Goal: Participate in discussion: Engage in conversation with other users on a specific topic

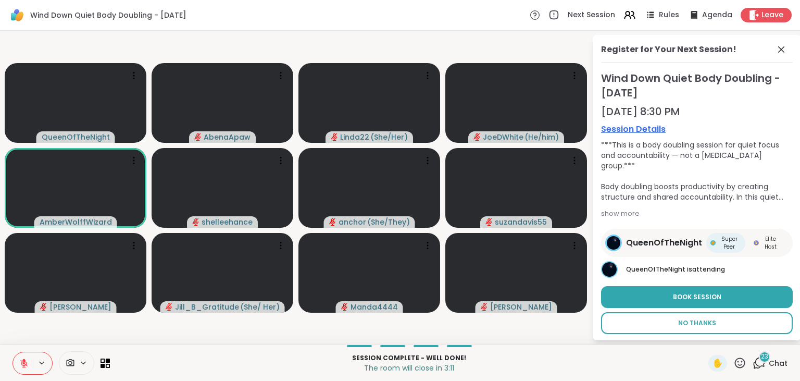
click at [699, 322] on span "No Thanks" at bounding box center [697, 322] width 38 height 9
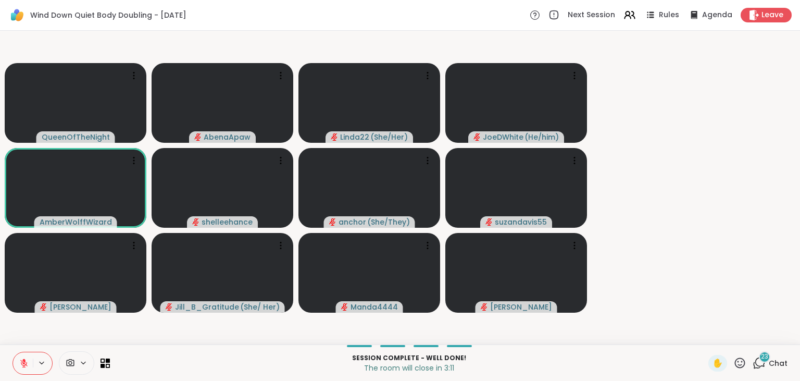
click at [587, 312] on div at bounding box center [516, 273] width 142 height 80
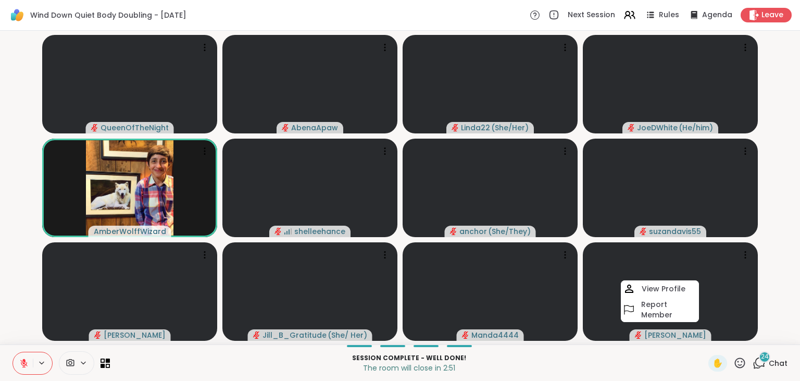
click at [764, 361] on span "24" at bounding box center [765, 356] width 8 height 9
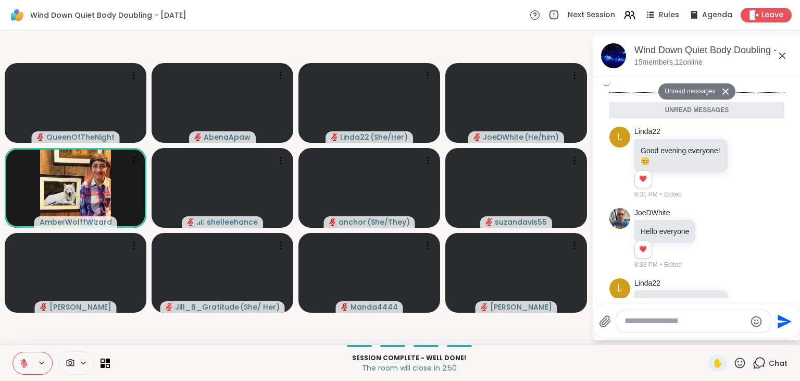
scroll to position [2166, 0]
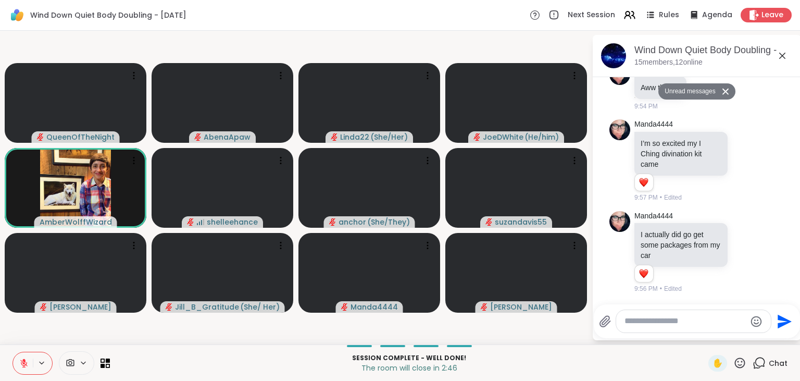
click at [667, 317] on textarea "Type your message" at bounding box center [684, 321] width 121 height 11
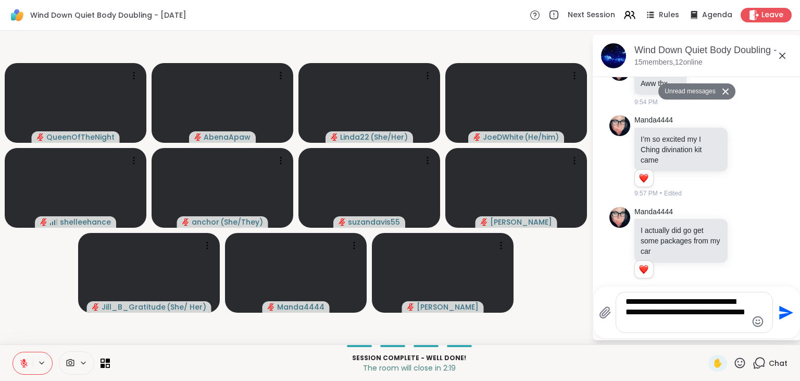
type textarea "**********"
click at [760, 323] on icon "Emoji picker" at bounding box center [757, 321] width 12 height 12
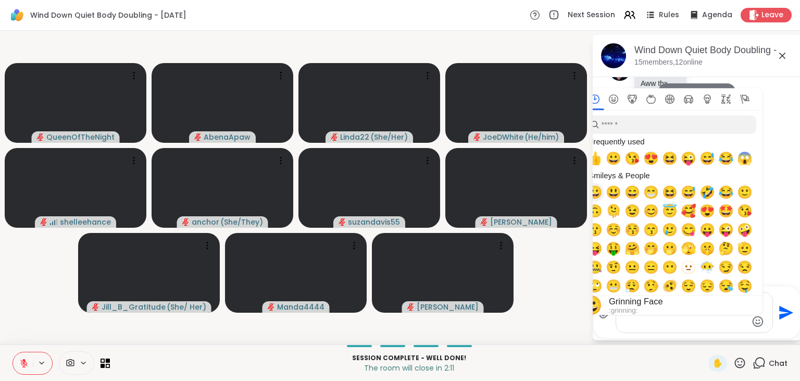
click at [598, 193] on span "😀" at bounding box center [595, 192] width 16 height 15
click at [672, 128] on input "search" at bounding box center [670, 124] width 171 height 19
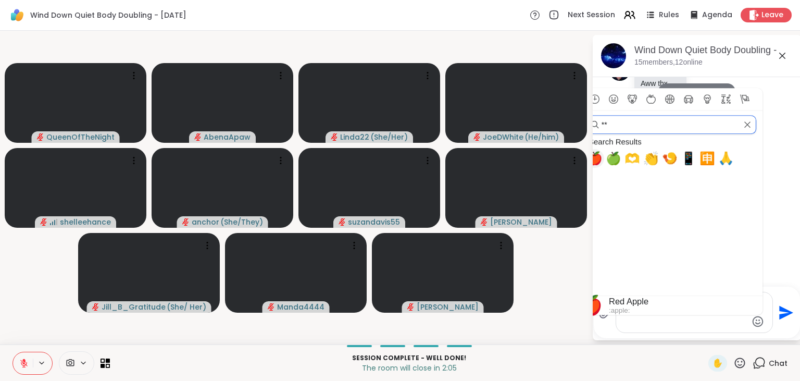
type input "*"
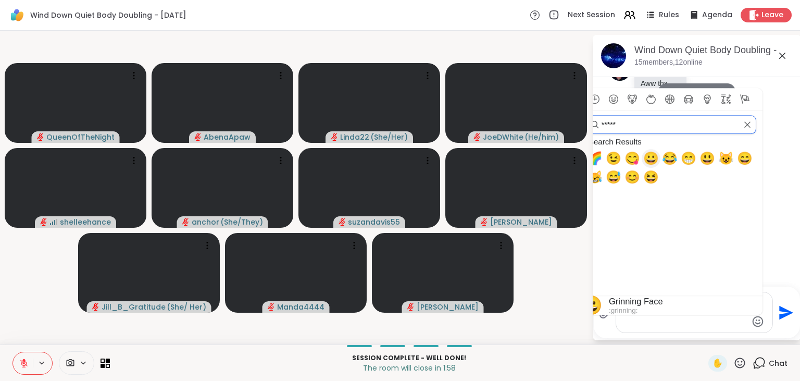
type input "*****"
click at [649, 155] on span "😀" at bounding box center [651, 158] width 16 height 15
click at [648, 162] on span "😀" at bounding box center [651, 158] width 16 height 15
click at [649, 163] on span "😀" at bounding box center [651, 158] width 16 height 15
type textarea "**********"
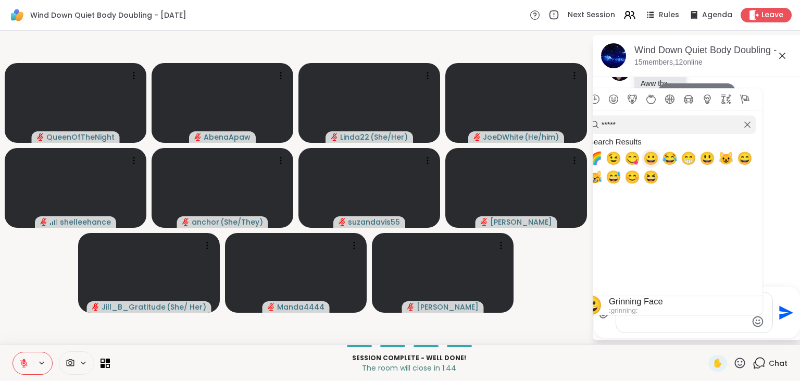
click at [649, 166] on span "😀" at bounding box center [651, 158] width 16 height 15
click at [741, 324] on textarea "**********" at bounding box center [685, 312] width 121 height 32
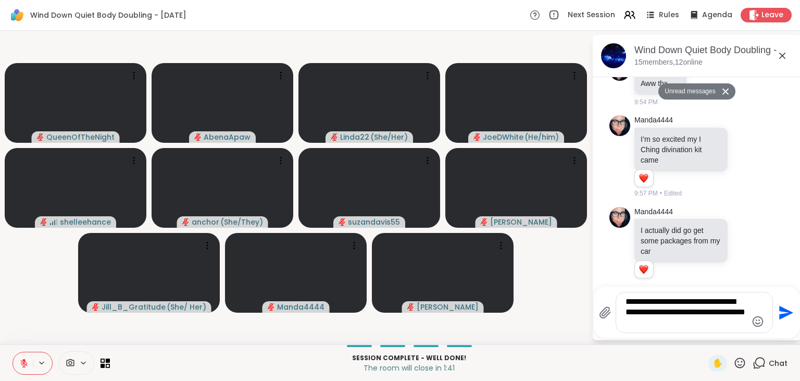
click at [755, 325] on icon "Emoji picker" at bounding box center [757, 321] width 12 height 12
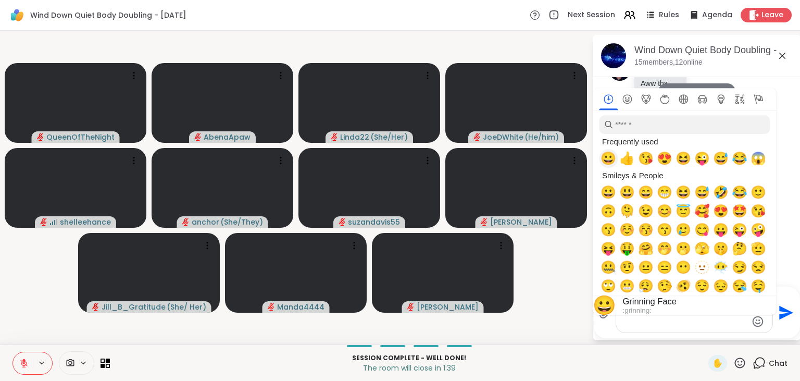
click at [607, 161] on span "😀" at bounding box center [608, 158] width 16 height 15
click at [609, 157] on span "😀" at bounding box center [608, 158] width 16 height 15
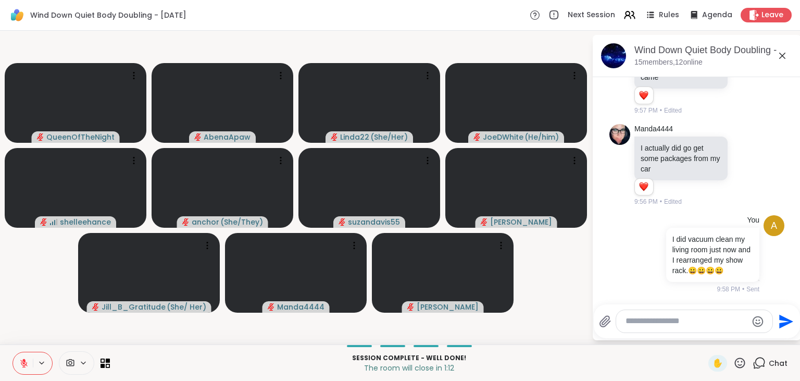
click at [779, 57] on icon at bounding box center [782, 55] width 12 height 12
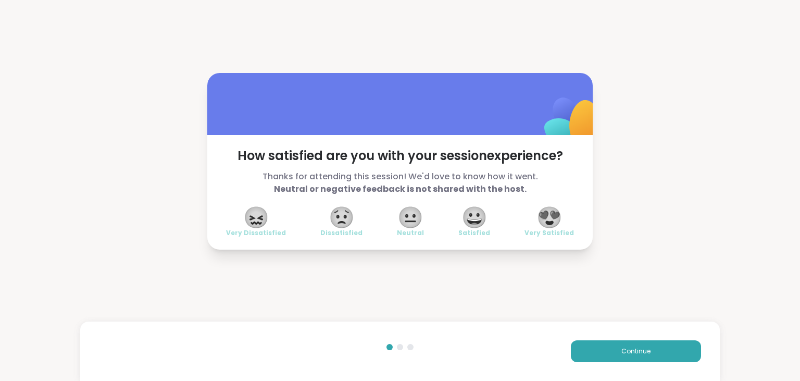
click at [476, 219] on span "😀" at bounding box center [474, 217] width 26 height 19
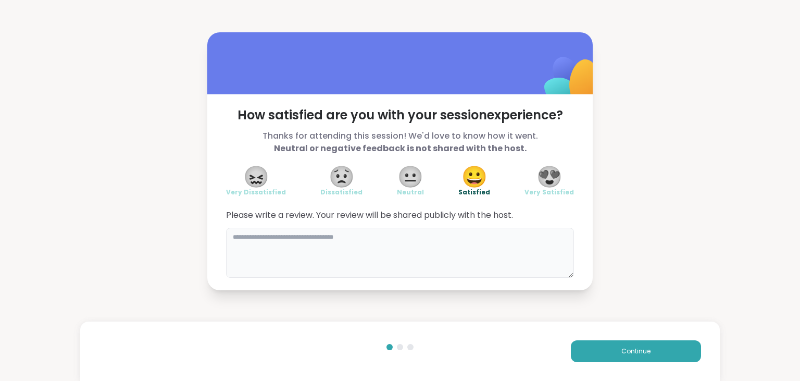
click at [474, 237] on textarea at bounding box center [400, 253] width 348 height 50
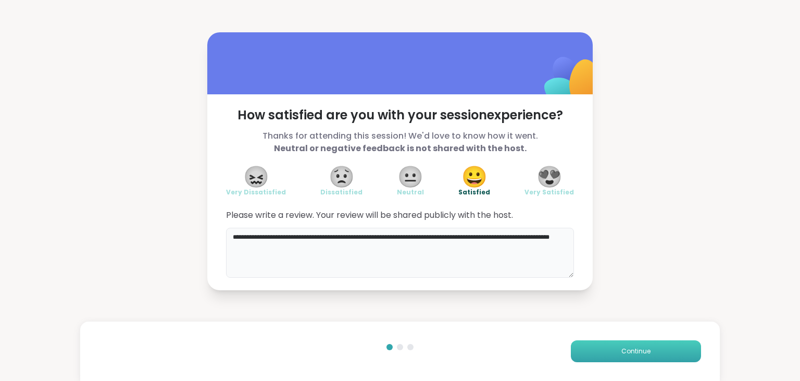
type textarea "**********"
click at [596, 352] on button "Continue" at bounding box center [636, 351] width 130 height 22
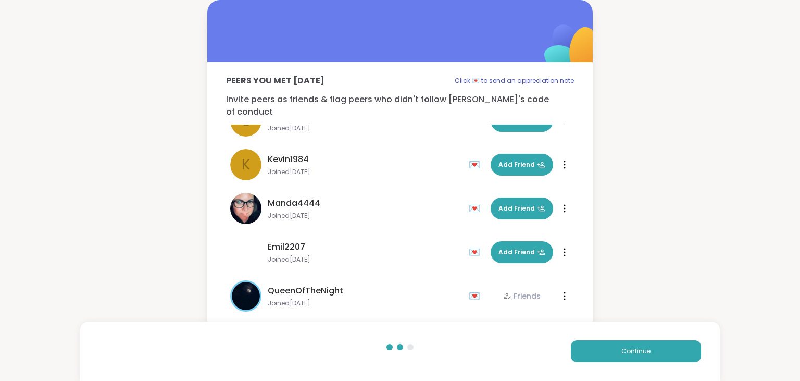
scroll to position [425, 0]
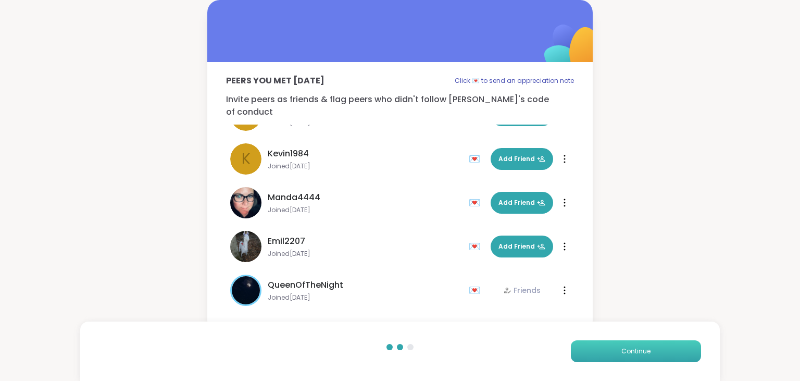
click at [605, 349] on button "Continue" at bounding box center [636, 351] width 130 height 22
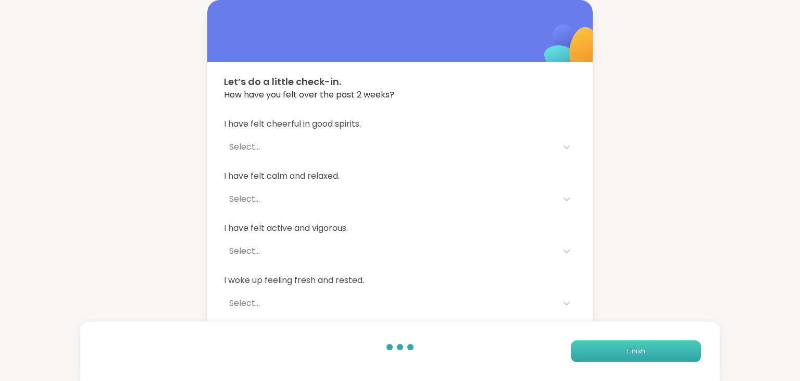
click at [605, 349] on button "Finish" at bounding box center [636, 351] width 130 height 22
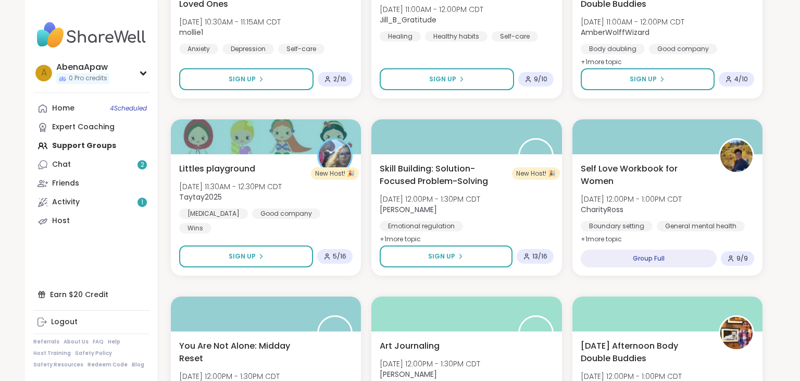
scroll to position [1259, 0]
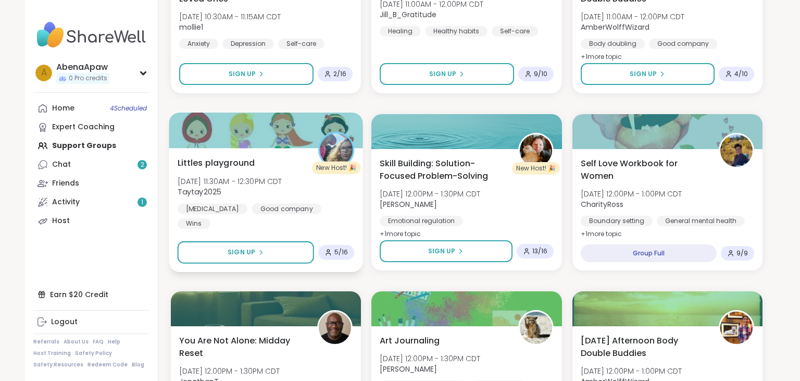
click at [345, 157] on img at bounding box center [336, 149] width 33 height 33
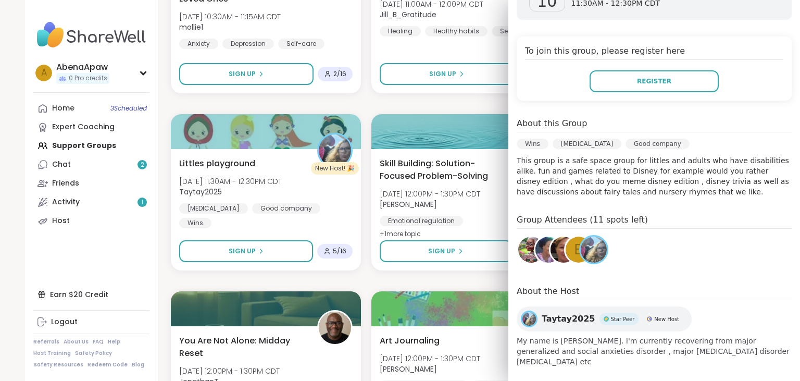
scroll to position [0, 0]
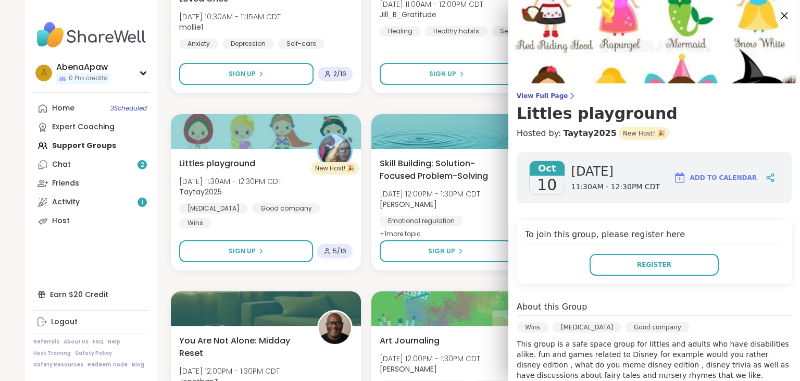
click at [785, 10] on icon at bounding box center [784, 15] width 13 height 13
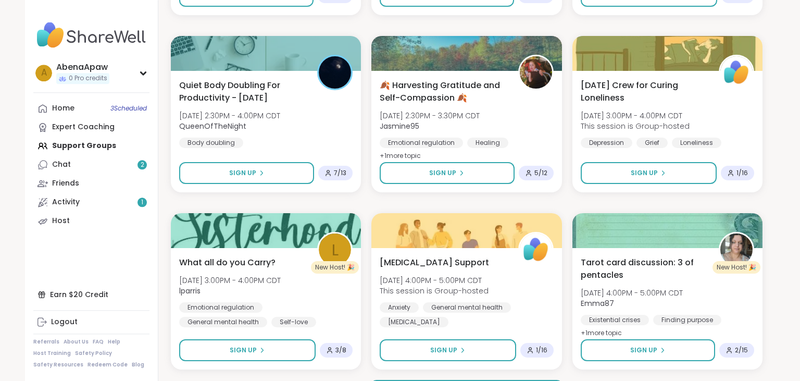
scroll to position [1899, 0]
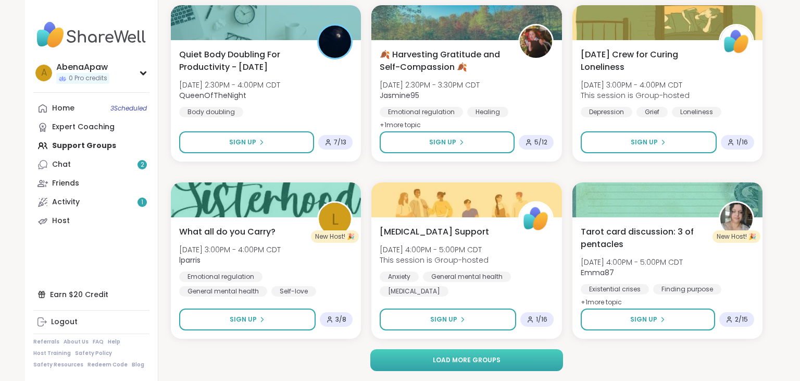
click at [525, 362] on button "Load more groups" at bounding box center [466, 360] width 193 height 22
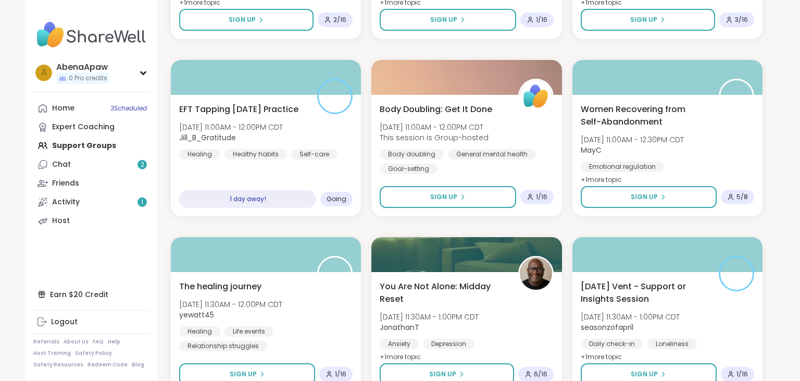
scroll to position [4024, 0]
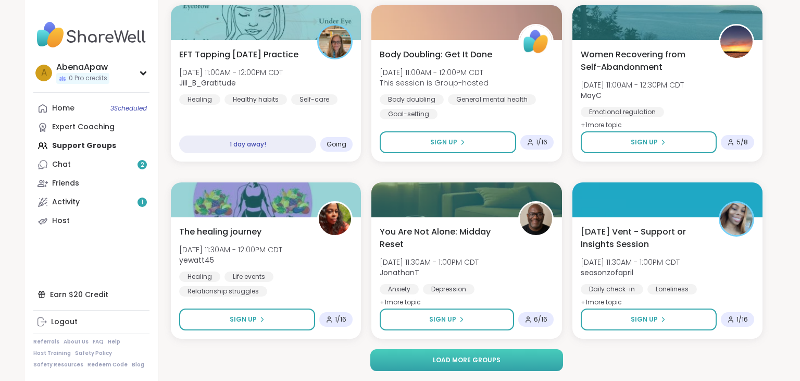
click at [517, 360] on button "Load more groups" at bounding box center [466, 360] width 193 height 22
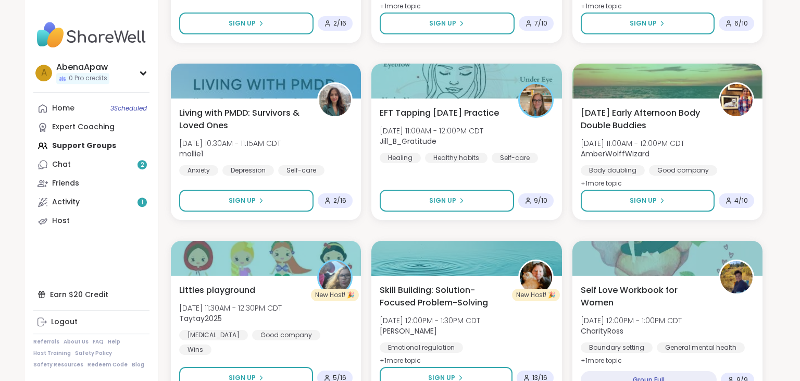
scroll to position [0, 0]
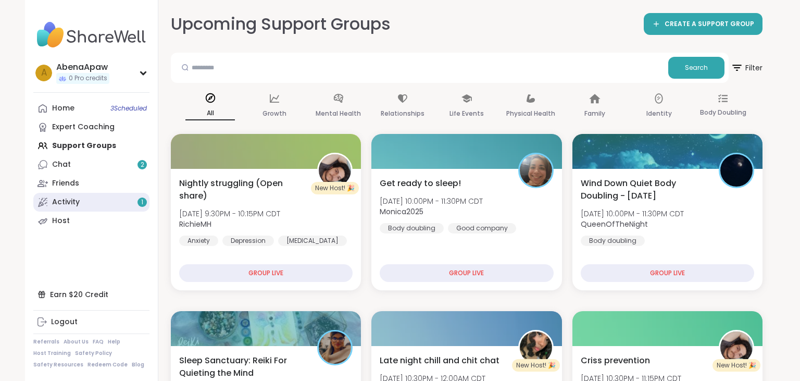
click at [111, 203] on link "Activity 1" at bounding box center [91, 202] width 116 height 19
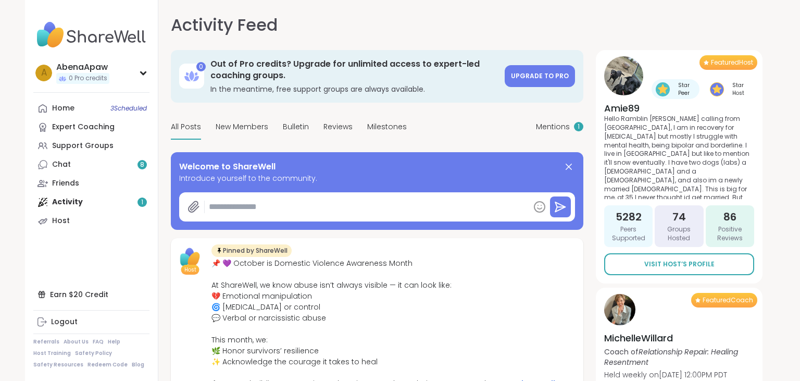
type textarea "*"
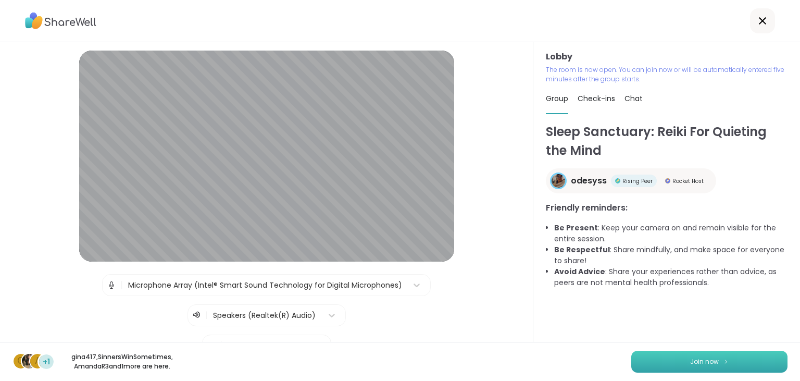
click at [654, 368] on button "Join now" at bounding box center [709, 361] width 156 height 22
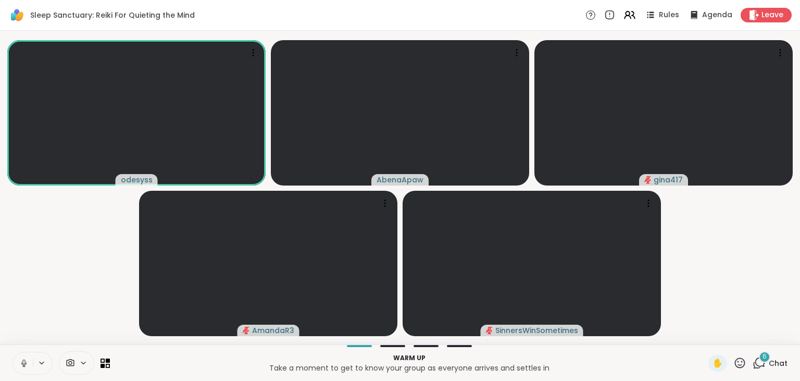
click at [24, 357] on button at bounding box center [23, 363] width 20 height 22
click at [766, 366] on icon at bounding box center [759, 362] width 13 height 13
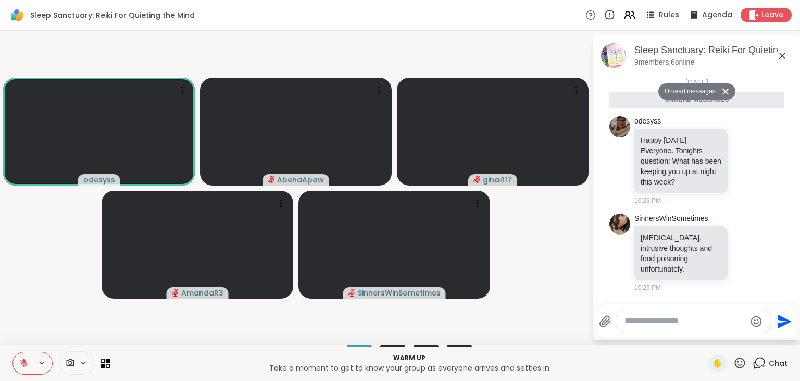
scroll to position [229, 0]
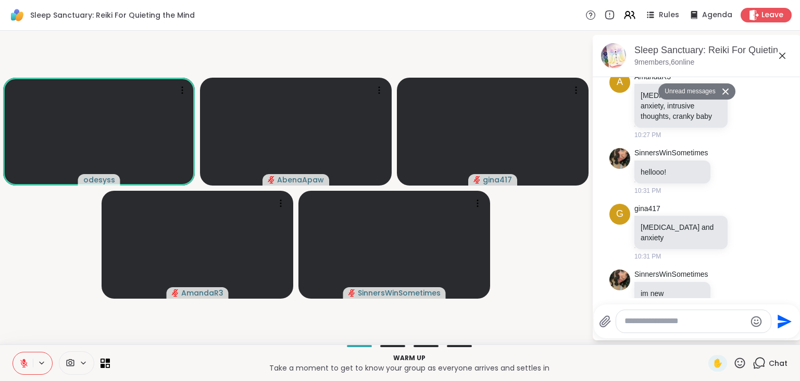
click at [783, 55] on icon at bounding box center [782, 56] width 6 height 6
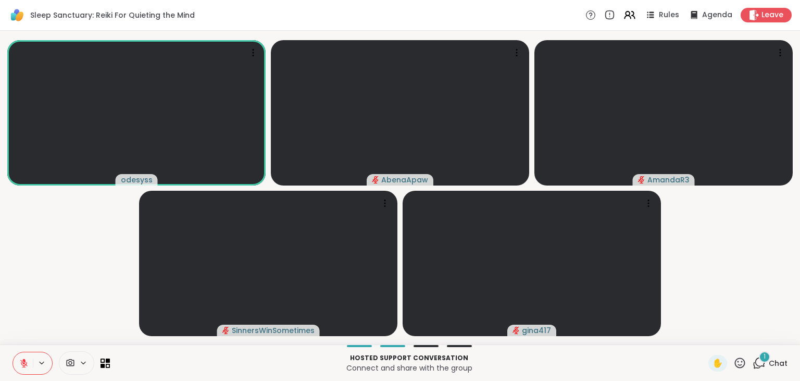
click at [26, 367] on icon at bounding box center [23, 362] width 7 height 7
click at [16, 363] on button at bounding box center [23, 363] width 20 height 22
